Goal: Task Accomplishment & Management: Use online tool/utility

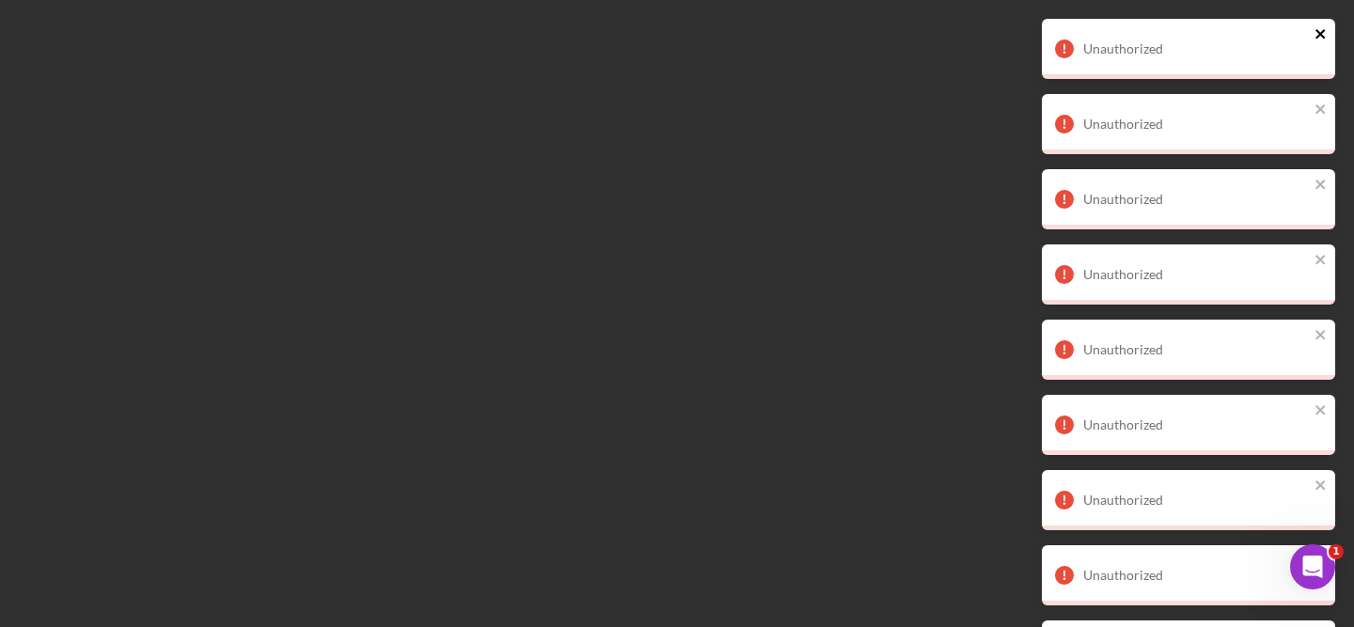
click at [1327, 28] on icon "close" at bounding box center [1320, 33] width 13 height 15
click at [1323, 36] on icon "close" at bounding box center [1319, 33] width 9 height 9
click at [1322, 39] on icon "close" at bounding box center [1320, 33] width 13 height 15
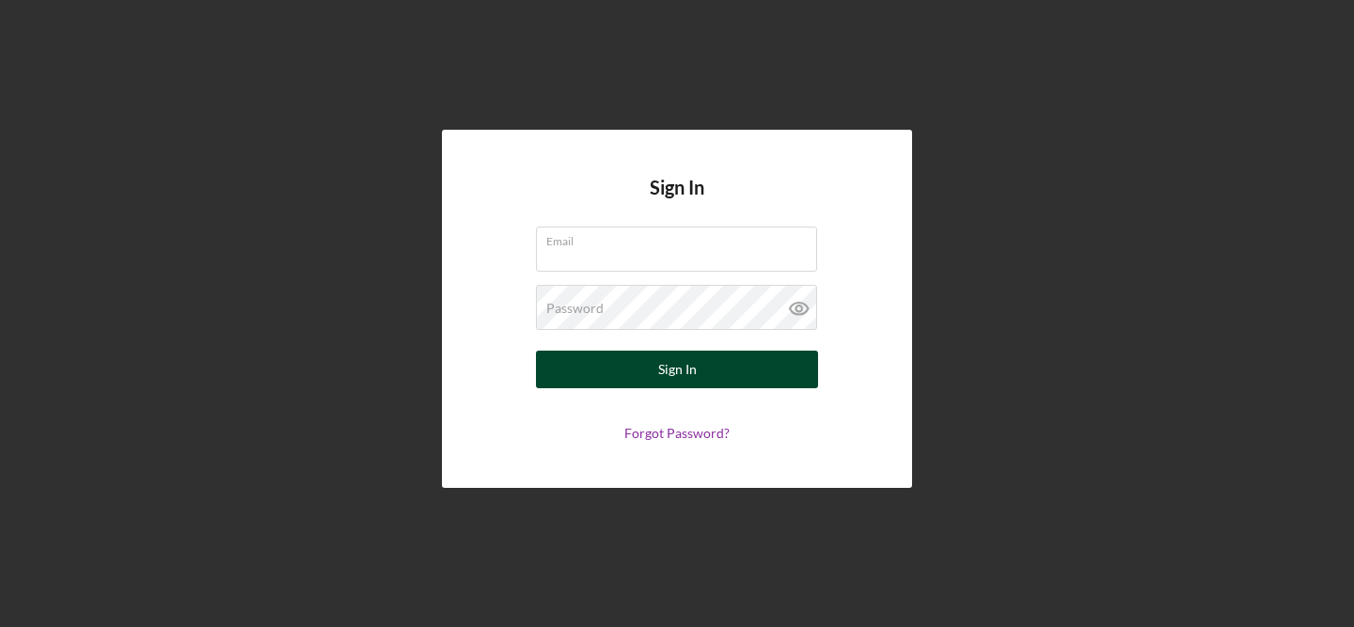
type input "[PERSON_NAME][EMAIL_ADDRESS][DOMAIN_NAME]"
click at [680, 368] on div "Sign In" at bounding box center [677, 370] width 39 height 38
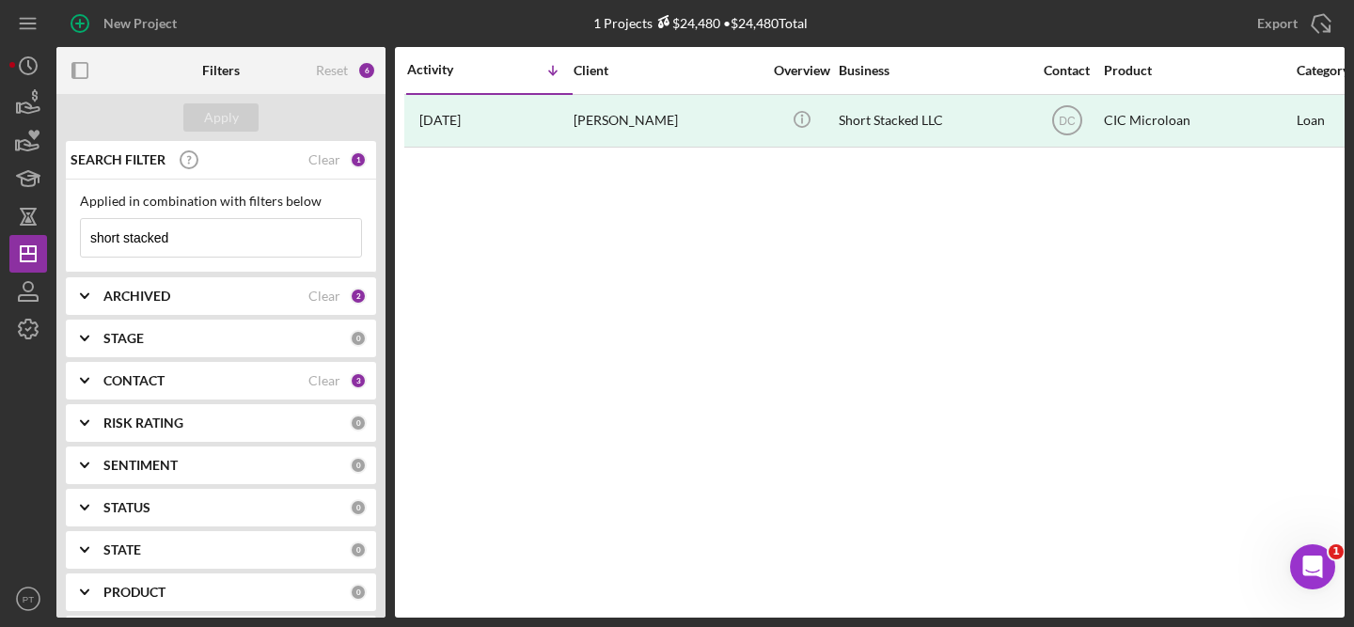
click at [197, 289] on div "ARCHIVED" at bounding box center [205, 296] width 205 height 15
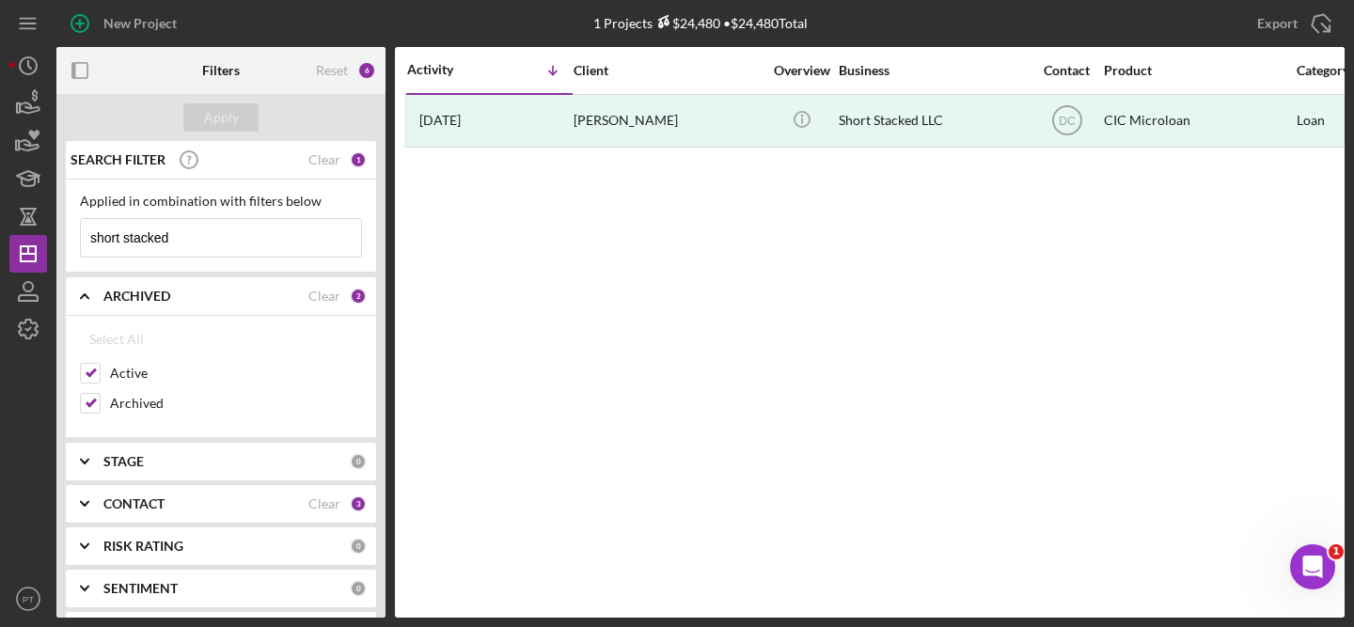
click at [166, 289] on b "ARCHIVED" at bounding box center [136, 296] width 67 height 15
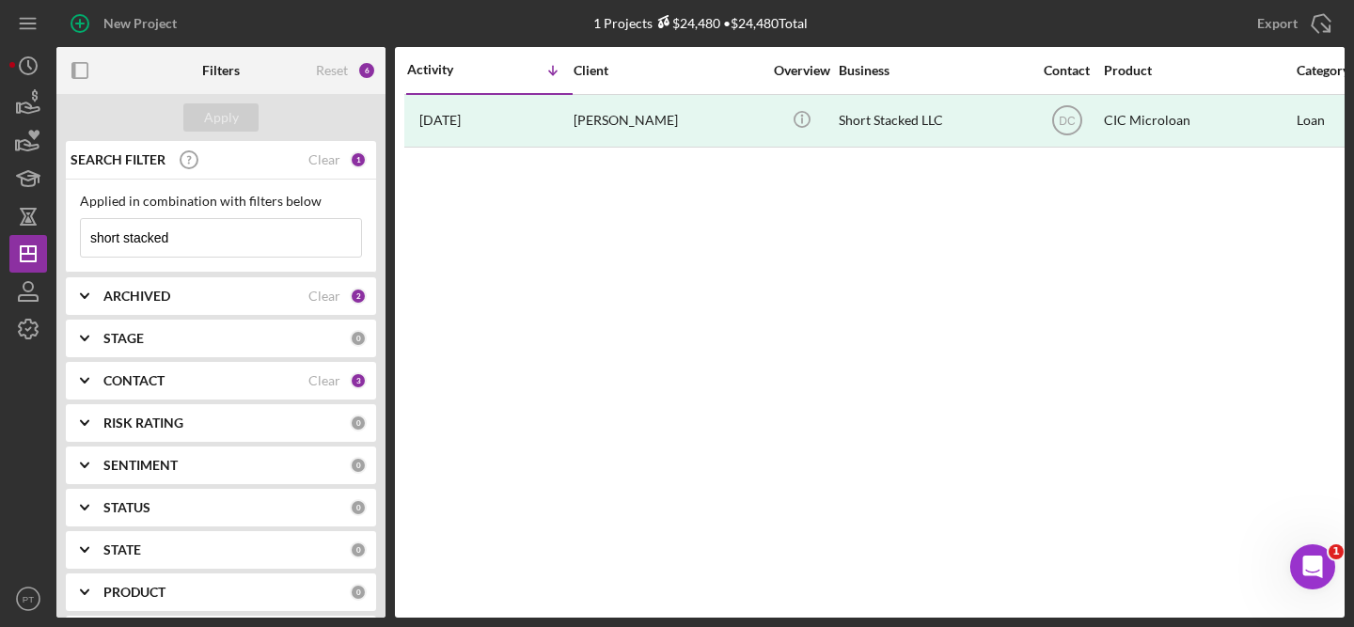
click at [161, 237] on input "short stacked" at bounding box center [221, 238] width 280 height 38
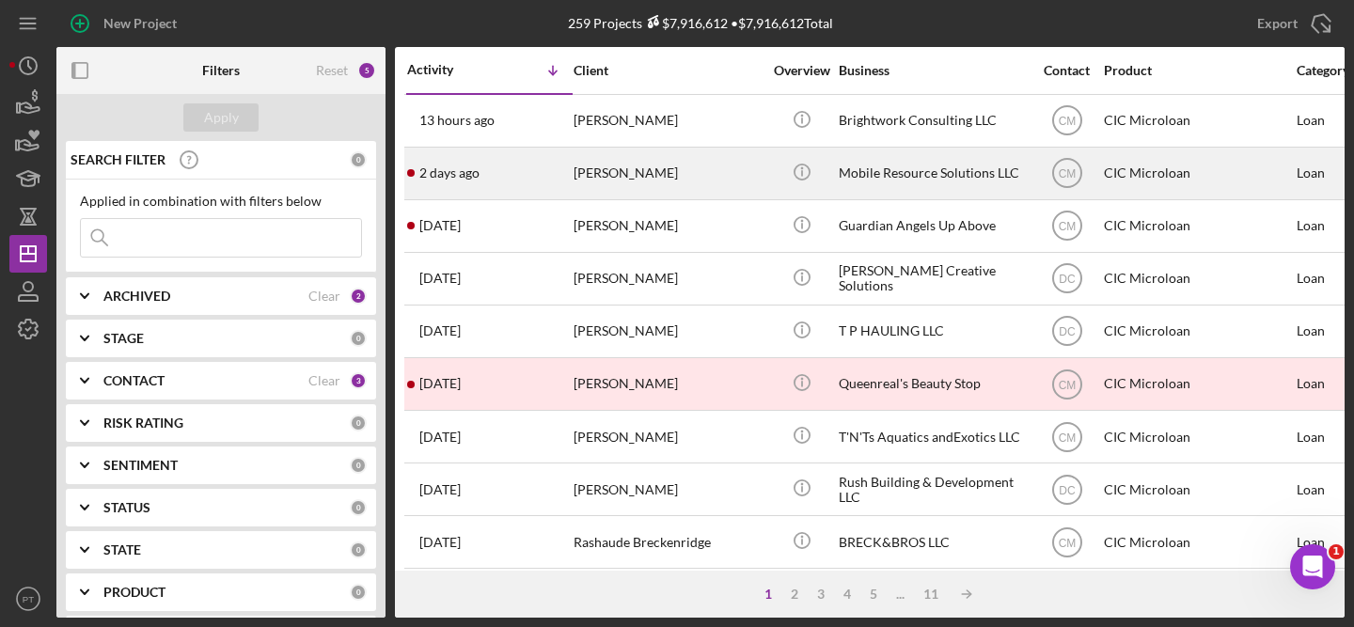
click at [701, 182] on div "Andrew Sawyer" at bounding box center [668, 174] width 188 height 50
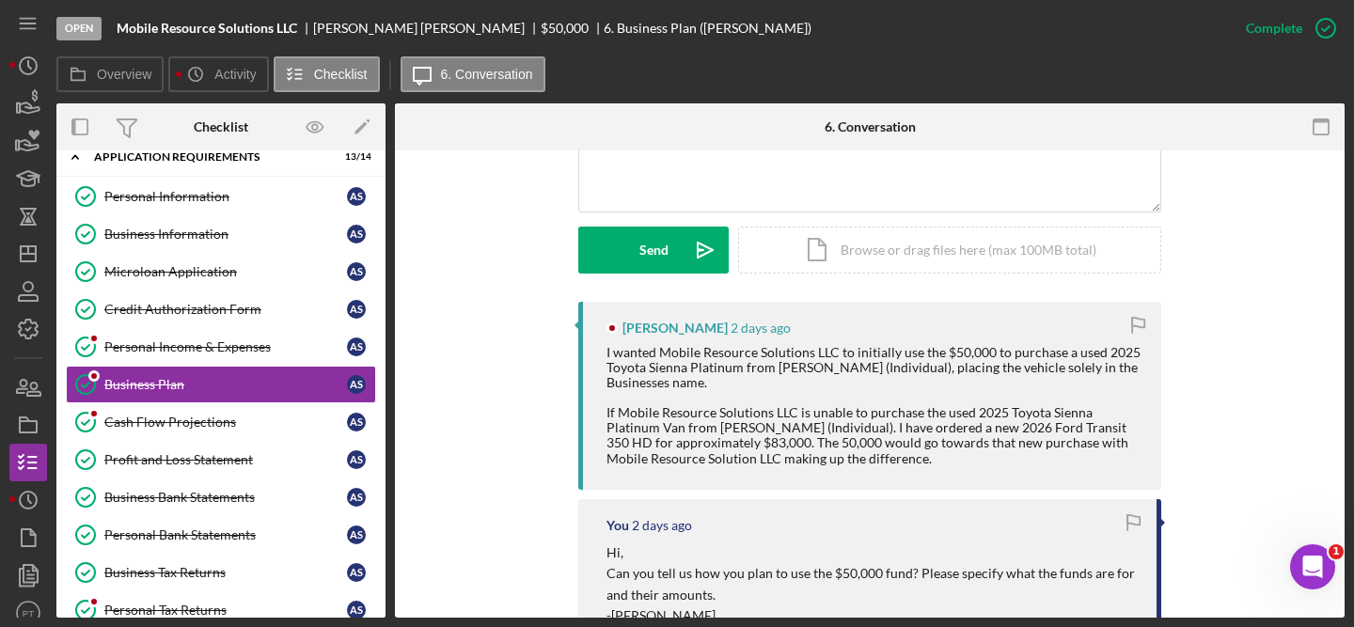
scroll to position [475, 0]
click at [945, 431] on div "I wanted Mobile Resource Solutions LLC to initially use the $50,000 to purchase…" at bounding box center [874, 406] width 536 height 121
drag, startPoint x: 945, startPoint y: 427, endPoint x: 1094, endPoint y: 436, distance: 149.8
click at [1094, 436] on div "I wanted Mobile Resource Solutions LLC to initially use the $50,000 to purchase…" at bounding box center [874, 406] width 536 height 121
copy div "2026 Ford Transit 350 HD"
